Goal: Task Accomplishment & Management: Use online tool/utility

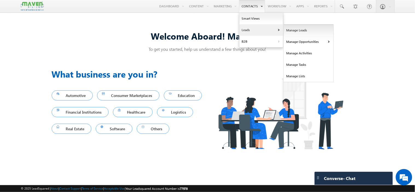
click at [294, 28] on link "Manage Leads" at bounding box center [309, 30] width 50 height 11
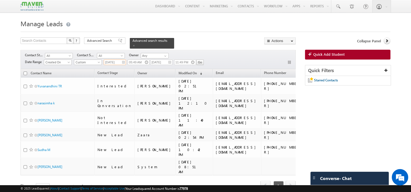
click at [123, 60] on input "[DATE]" at bounding box center [115, 62] width 22 height 5
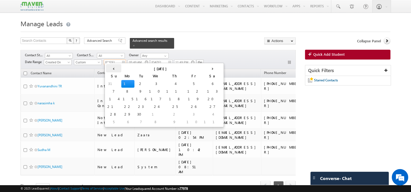
click at [111, 70] on th "‹" at bounding box center [113, 68] width 15 height 8
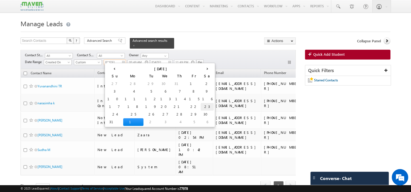
click at [201, 107] on td "23" at bounding box center [207, 107] width 13 height 8
type input "[DATE]"
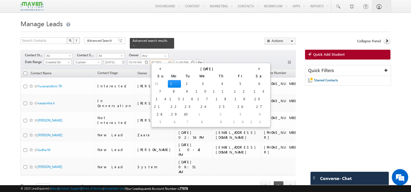
click at [170, 60] on input "[DATE]" at bounding box center [161, 62] width 22 height 5
click at [155, 70] on th "‹" at bounding box center [159, 68] width 15 height 8
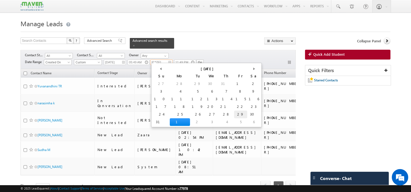
click at [234, 115] on td "29" at bounding box center [240, 115] width 13 height 8
type input "[DATE]"
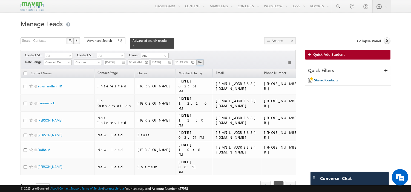
click at [203, 60] on input "Go" at bounding box center [199, 62] width 7 height 5
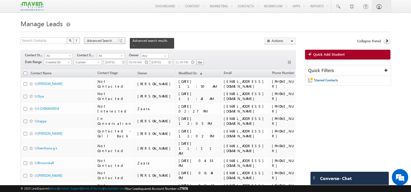
click at [107, 39] on span "Advanced Search" at bounding box center [100, 40] width 27 height 5
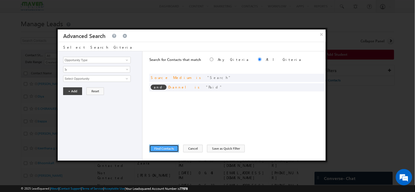
click at [154, 148] on button "Find Contacts" at bounding box center [164, 149] width 30 height 8
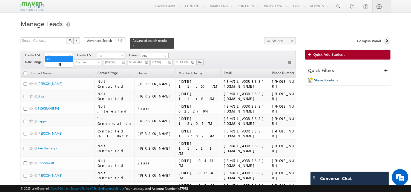
click at [56, 53] on span "All" at bounding box center [58, 55] width 26 height 5
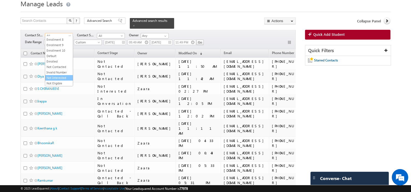
scroll to position [30, 0]
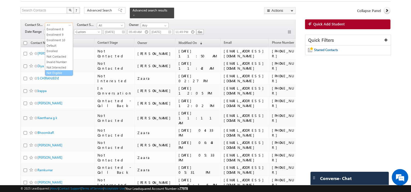
click at [54, 73] on link "Not Eligible" at bounding box center [59, 73] width 28 height 5
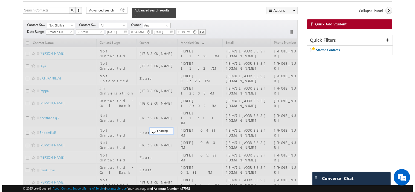
scroll to position [0, 0]
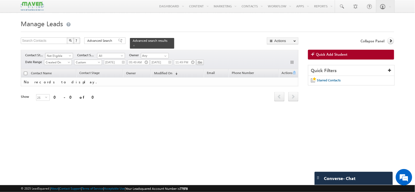
click at [53, 55] on span "Not Eligible" at bounding box center [58, 55] width 26 height 5
click at [146, 97] on div "Refresh first prev next last 0 - 0 of 0" at bounding box center [160, 94] width 278 height 16
click at [59, 53] on span "Not Eligible" at bounding box center [58, 55] width 26 height 5
click at [53, 62] on link "New Lead" at bounding box center [59, 64] width 28 height 5
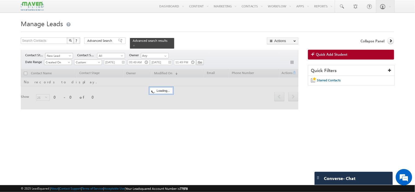
click at [54, 53] on link "New Lead" at bounding box center [59, 55] width 28 height 5
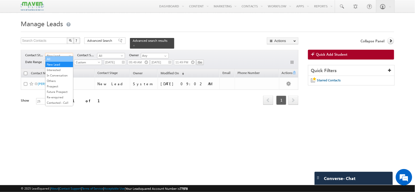
click at [53, 61] on link "All" at bounding box center [59, 59] width 28 height 5
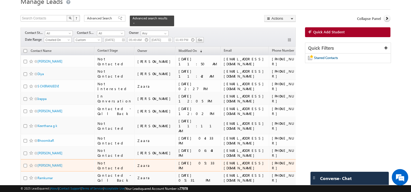
scroll to position [16, 0]
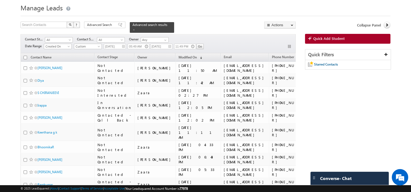
click at [53, 34] on div "Filters Contact Stage All New Lead Interested In Conversation Others Prospect F…" at bounding box center [158, 43] width 275 height 19
click at [60, 37] on span "All" at bounding box center [58, 39] width 26 height 5
click at [57, 63] on link "Enrolled" at bounding box center [59, 65] width 28 height 5
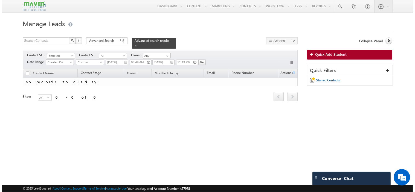
scroll to position [0, 0]
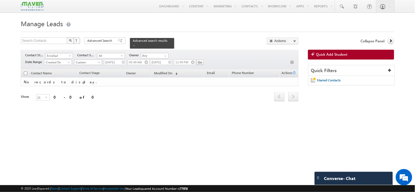
click at [61, 53] on span "Enrolled" at bounding box center [58, 55] width 26 height 5
click at [57, 57] on link "All" at bounding box center [59, 59] width 28 height 5
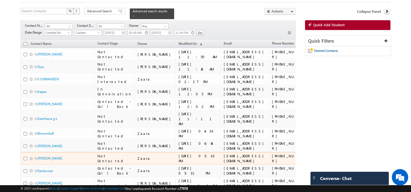
scroll to position [16, 0]
